Goal: Task Accomplishment & Management: Manage account settings

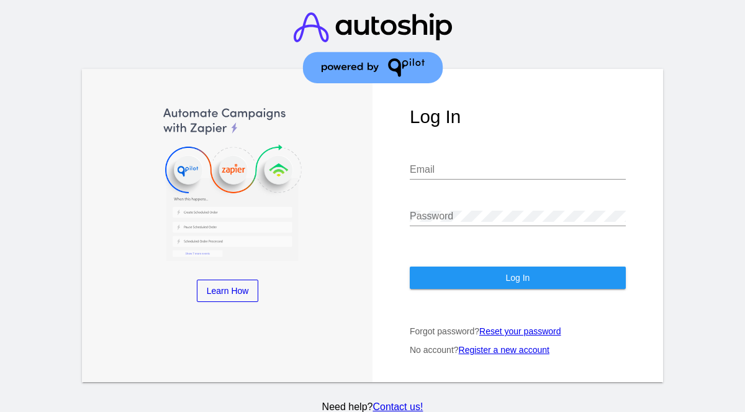
click at [148, 51] on header at bounding box center [372, 49] width 745 height 98
click at [439, 178] on div "Email" at bounding box center [518, 166] width 216 height 28
click at [445, 171] on input "Email" at bounding box center [518, 169] width 216 height 11
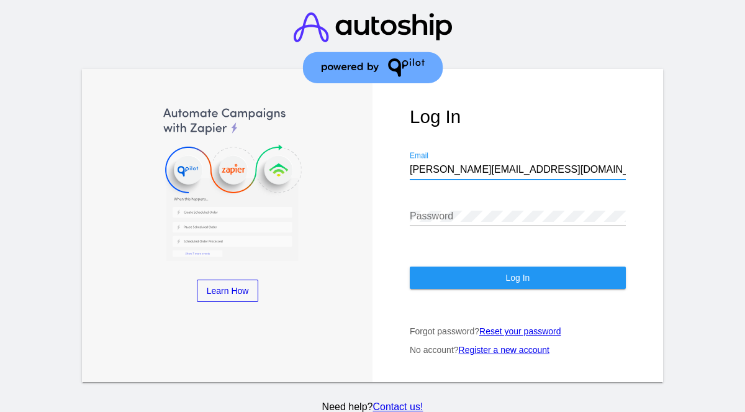
type input "[PERSON_NAME][EMAIL_ADDRESS][DOMAIN_NAME]"
click at [464, 209] on div "Password" at bounding box center [518, 212] width 216 height 28
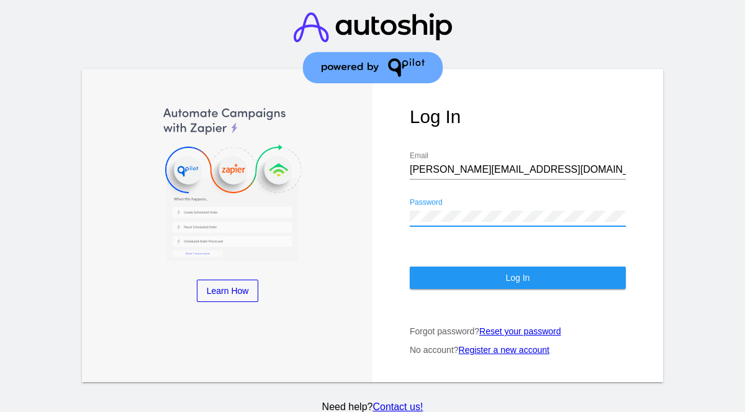
click at [520, 278] on span "Log In" at bounding box center [517, 278] width 24 height 10
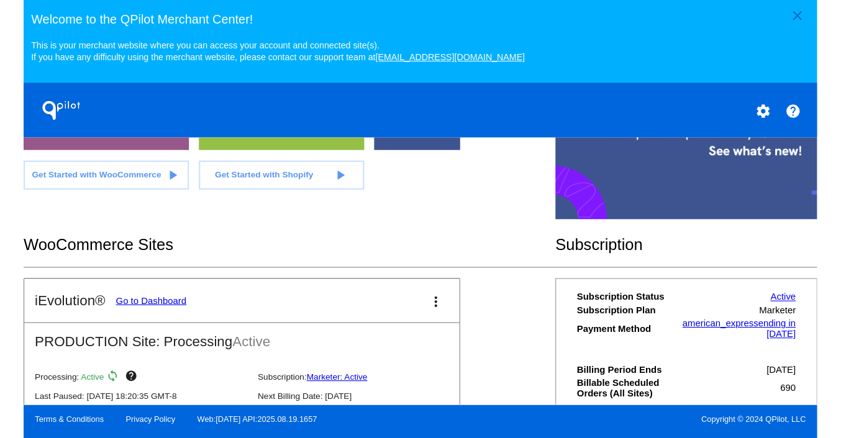
scroll to position [388, 0]
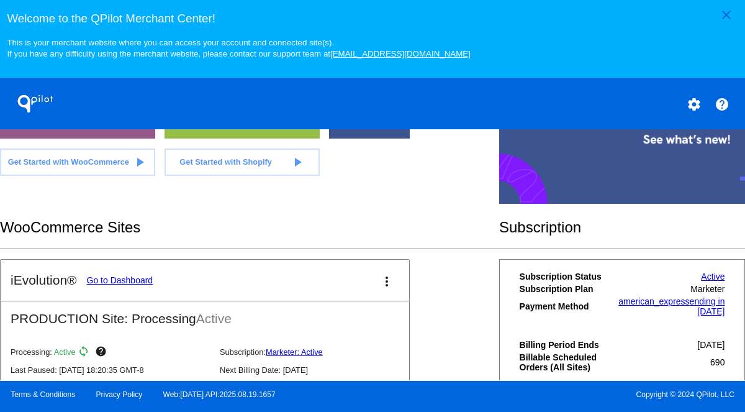
click at [129, 285] on link "Go to Dashboard" at bounding box center [120, 280] width 66 height 10
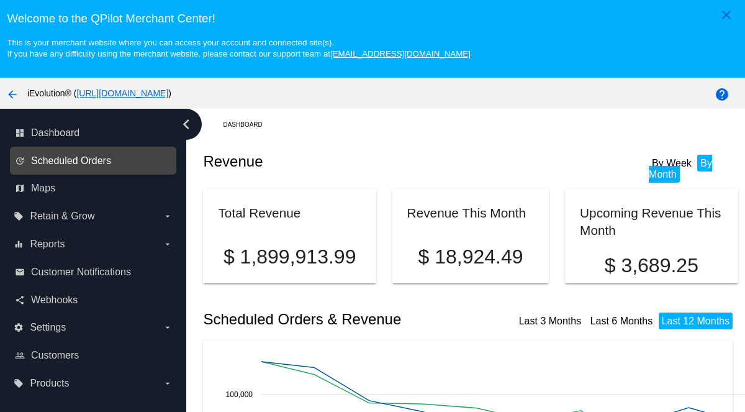
click at [106, 159] on span "Scheduled Orders" at bounding box center [71, 160] width 80 height 11
